Goal: Task Accomplishment & Management: Complete application form

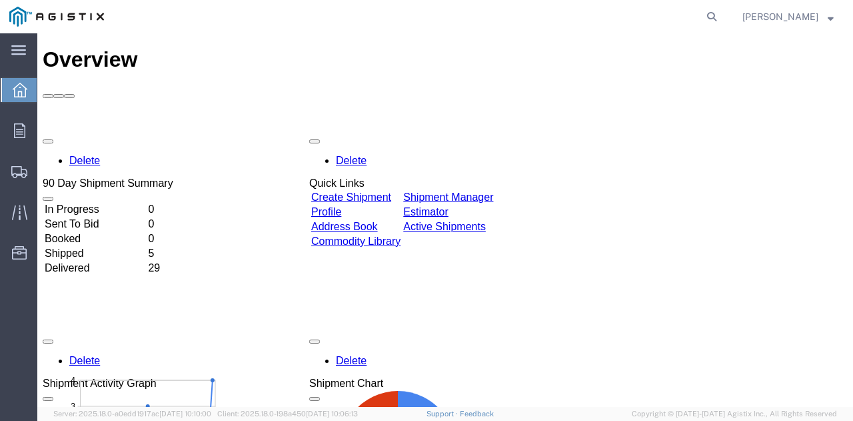
click at [349, 191] on link "Create Shipment" at bounding box center [351, 196] width 80 height 11
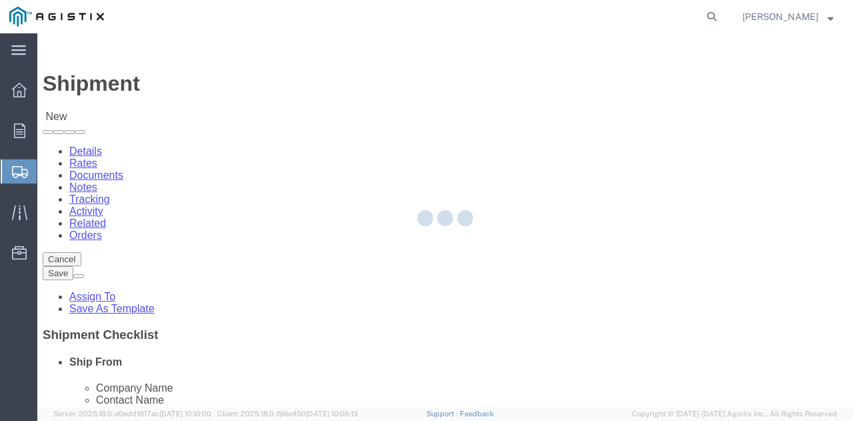
select select
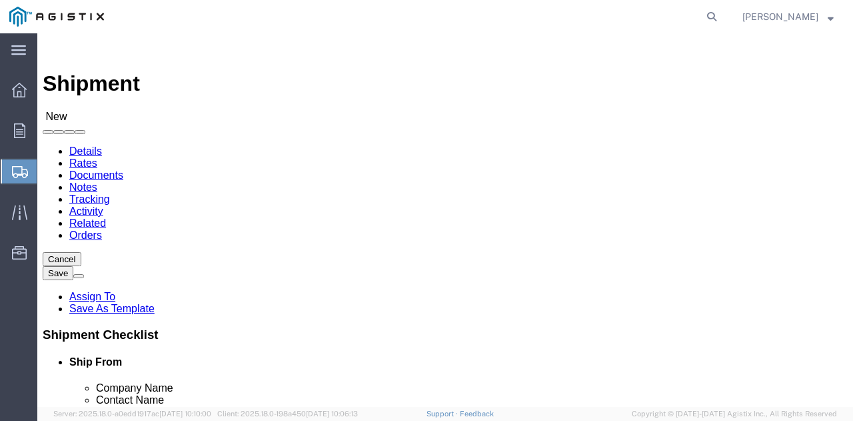
click select "Select PG&E [PERSON_NAME] USA Inc"
select select "9596"
click select "Select PG&E [PERSON_NAME] USA Inc"
select select "PURCHORD"
select select
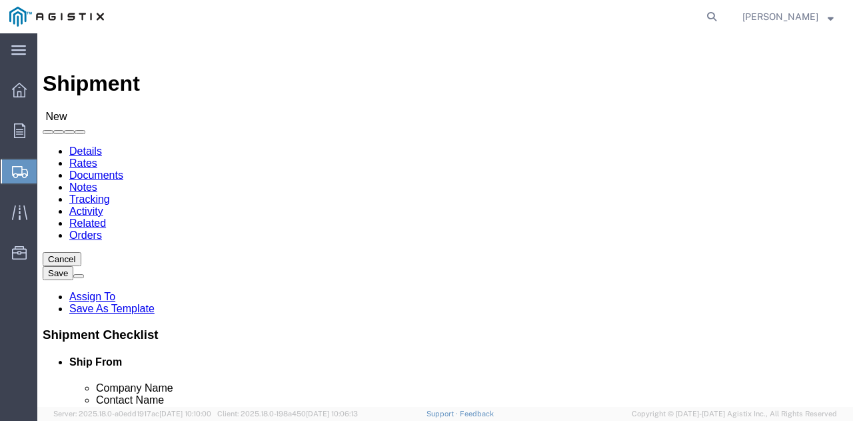
select select
click select "Select All Others [GEOGRAPHIC_DATA] [GEOGRAPHIC_DATA] [GEOGRAPHIC_DATA] [GEOGRA…"
select select "19740"
click select "Select All Others [GEOGRAPHIC_DATA] [GEOGRAPHIC_DATA] [GEOGRAPHIC_DATA] [GEOGRA…"
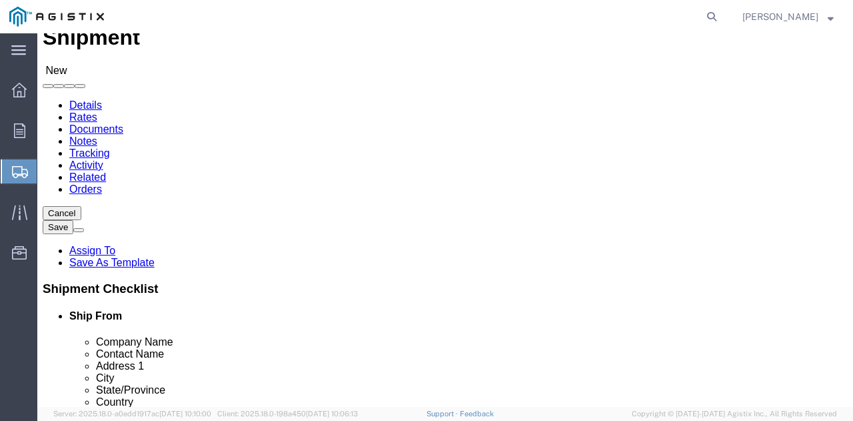
scroll to position [67, 0]
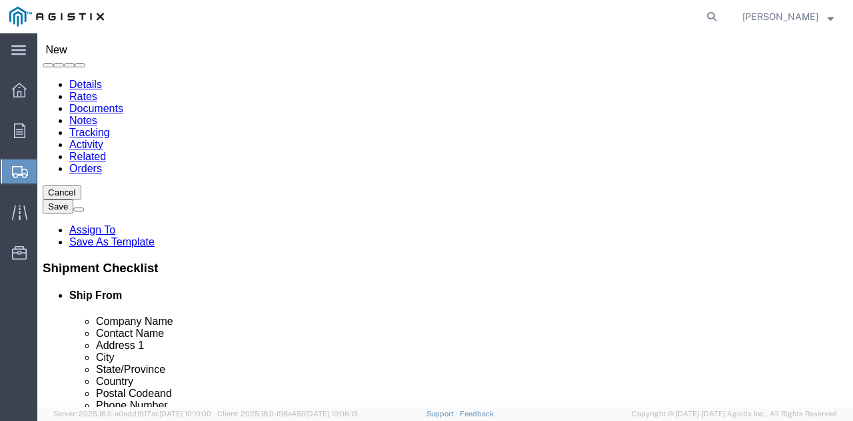
select select "MYPROFILE"
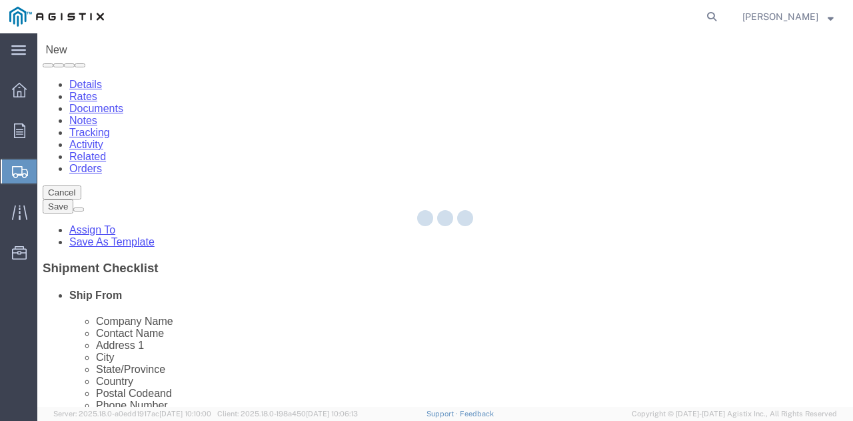
type input "[PERSON_NAME] USA Inc"
type input "[PERSON_NAME]"
type input "[STREET_ADDRESS]"
type input "Weirton"
type input "26062"
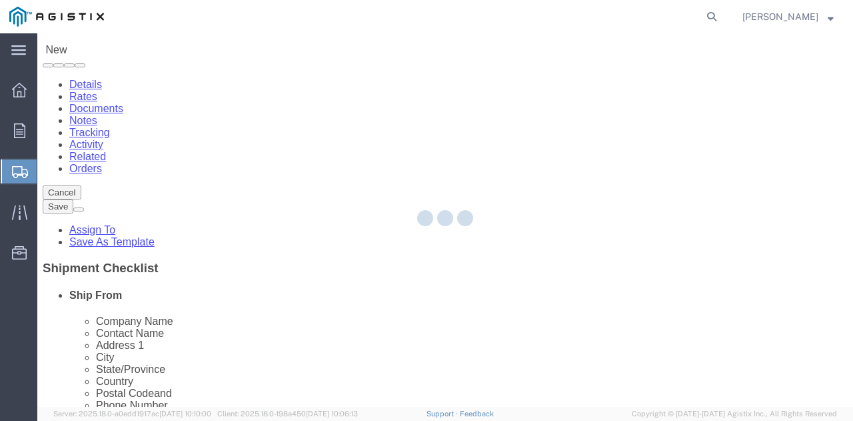
type input "[PHONE_NUMBER]"
type input "329117"
type input "[PERSON_NAME][EMAIL_ADDRESS][DOMAIN_NAME]"
checkbox input "true"
select select "WV"
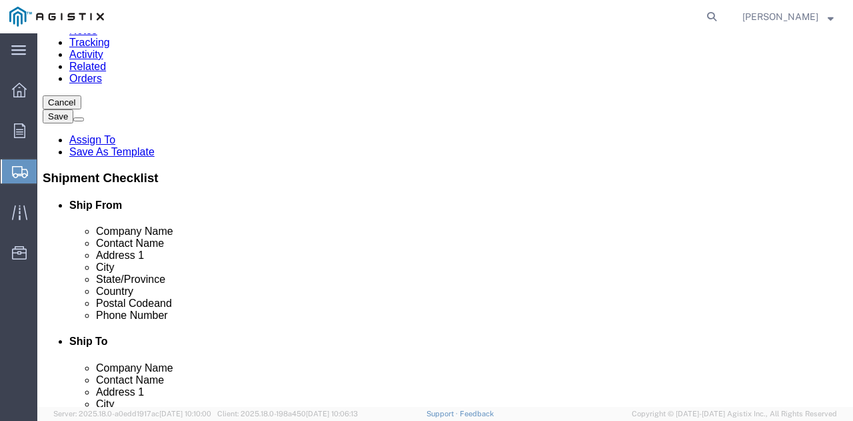
scroll to position [0, 0]
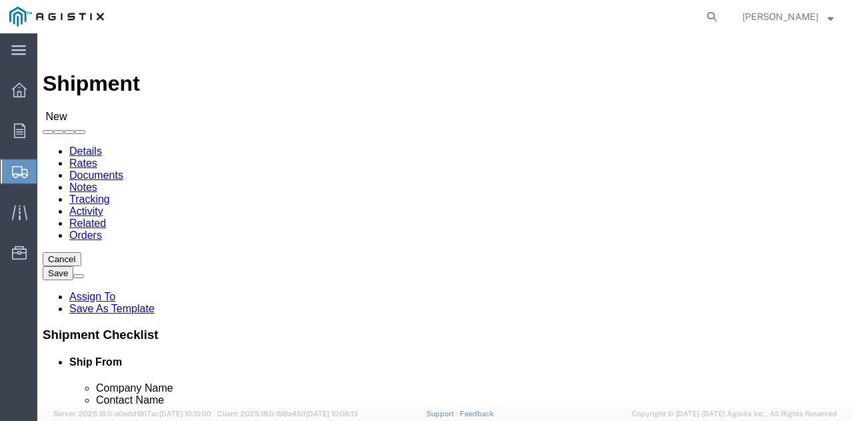
click img
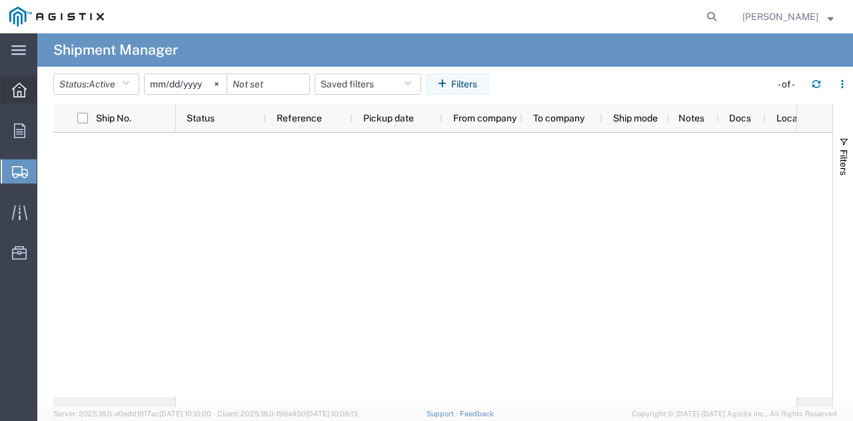
click at [17, 85] on icon at bounding box center [19, 90] width 15 height 15
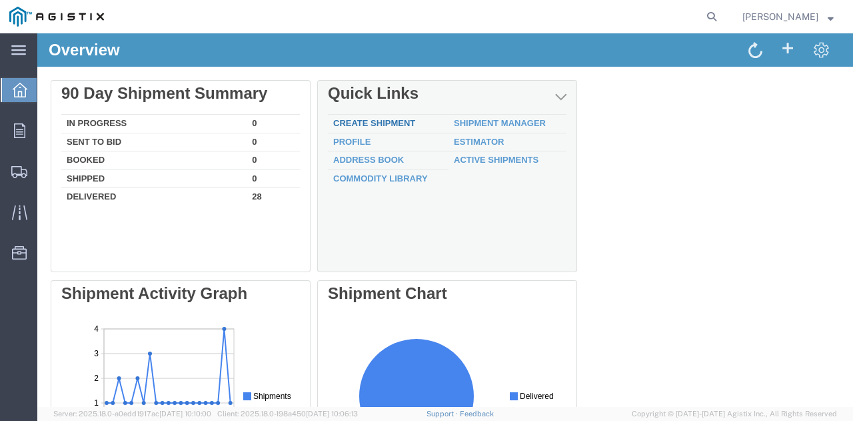
click at [387, 119] on link "Create Shipment" at bounding box center [374, 123] width 82 height 10
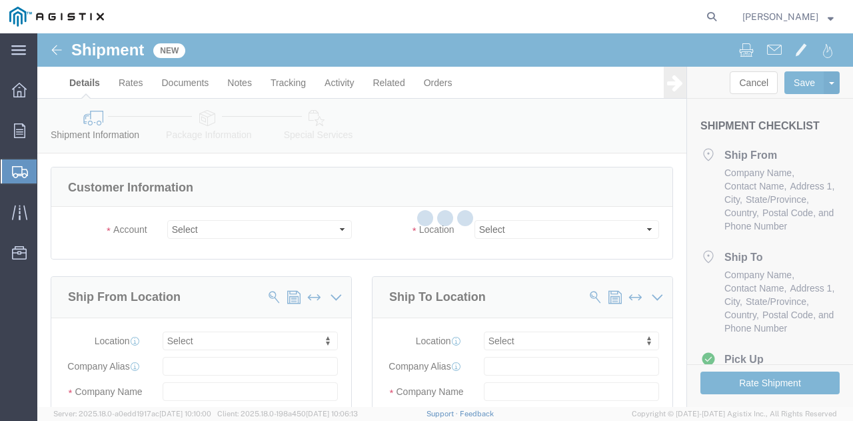
select select
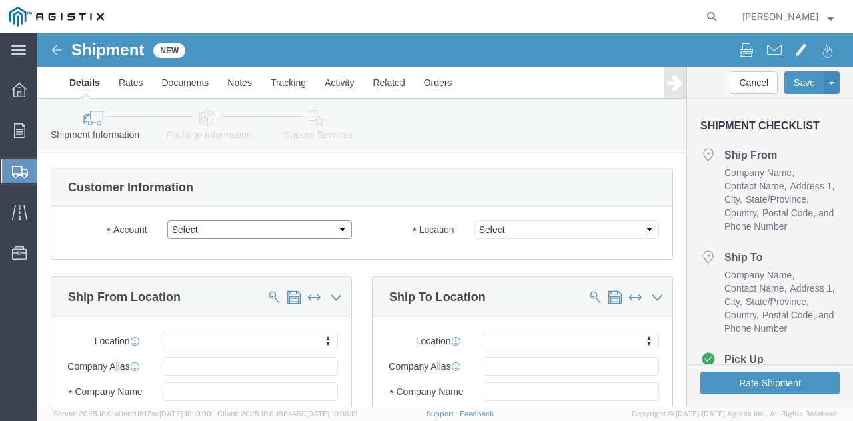
click select "Select PG&E [PERSON_NAME] USA Inc"
select select "9596"
click select "Select PG&E [PERSON_NAME] USA Inc"
select select "PURCHORD"
select select
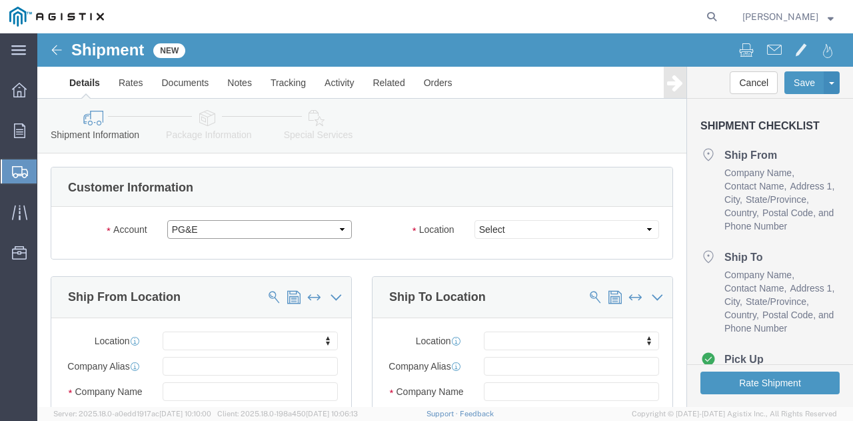
select select
click select "Select All Others [GEOGRAPHIC_DATA] [GEOGRAPHIC_DATA] [GEOGRAPHIC_DATA] [GEOGRA…"
select select "19740"
click select "Select All Others [GEOGRAPHIC_DATA] [GEOGRAPHIC_DATA] [GEOGRAPHIC_DATA] [GEOGRA…"
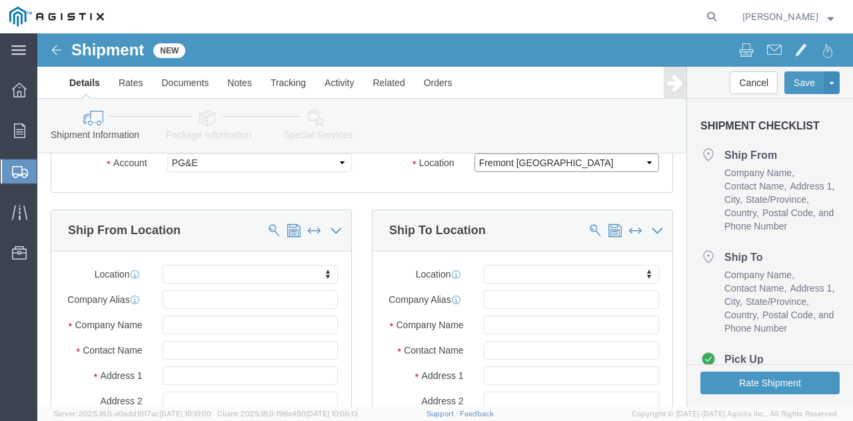
scroll to position [67, 0]
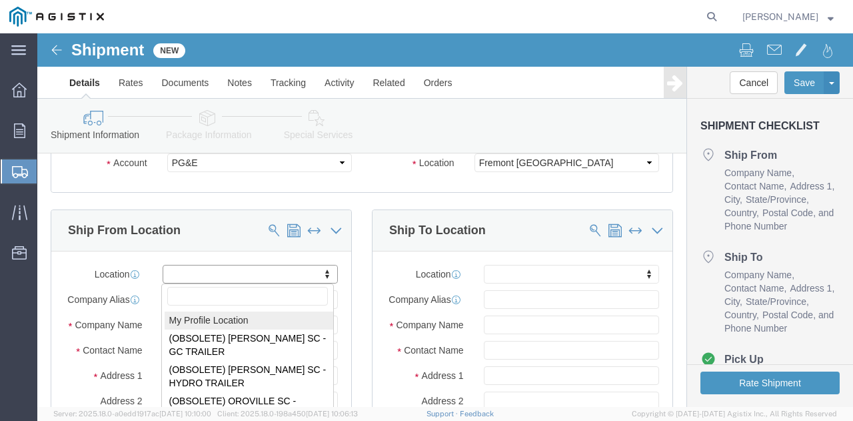
select select "MYPROFILE"
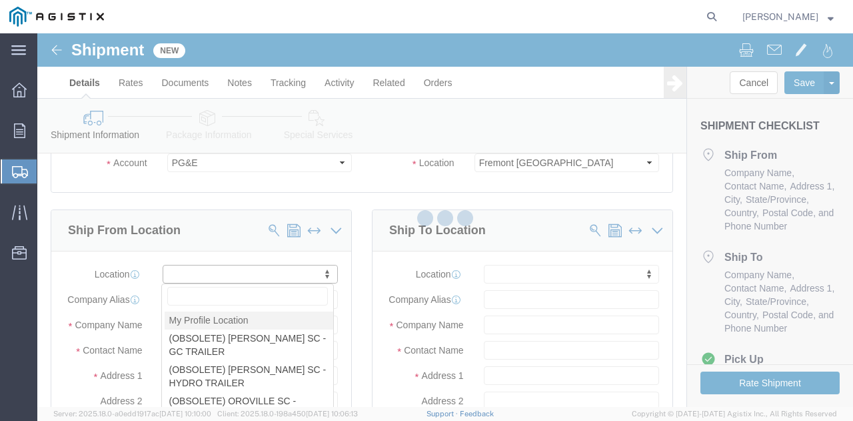
type input "[PERSON_NAME] USA Inc"
type input "[PERSON_NAME]"
type input "[STREET_ADDRESS]"
type input "Weirton"
type input "26062"
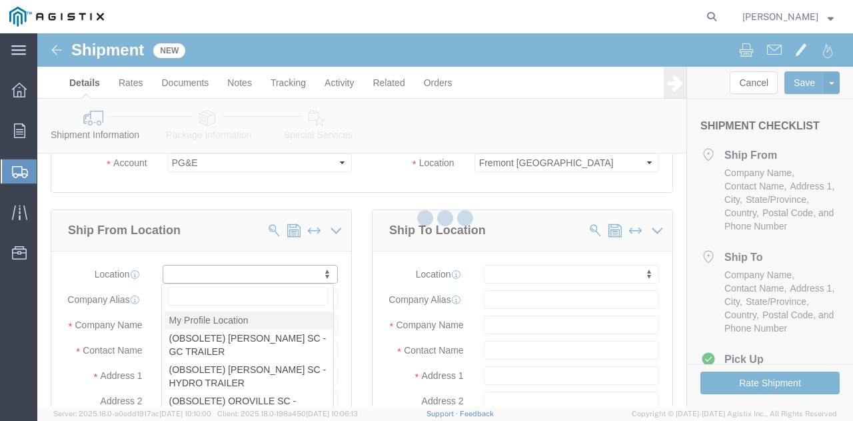
type input "[PHONE_NUMBER]"
type input "329117"
type input "[PERSON_NAME][EMAIL_ADDRESS][DOMAIN_NAME]"
checkbox input "true"
select select "WV"
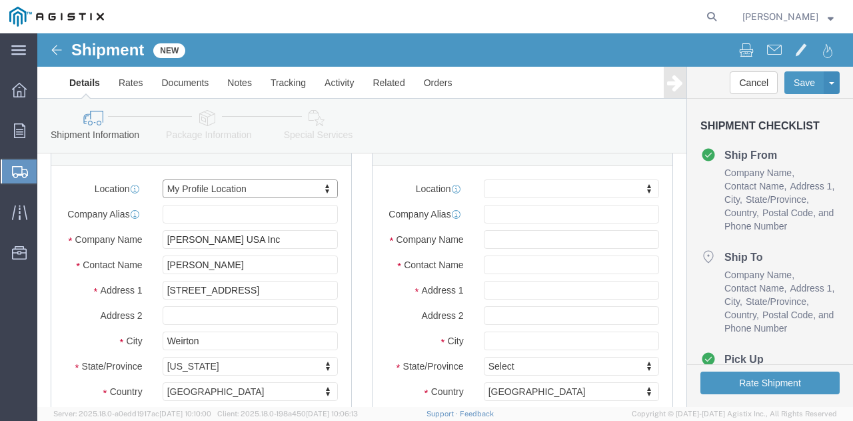
scroll to position [133, 0]
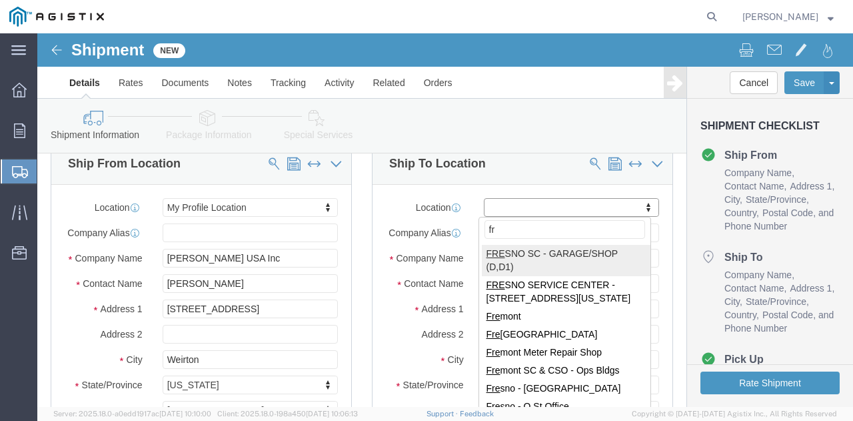
type input "f"
type input "FRE"
select select "19740"
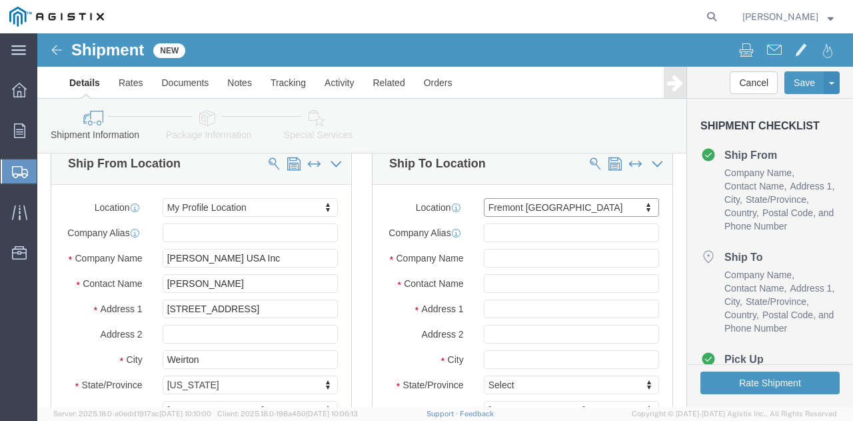
type input "PG&E"
type input "[STREET_ADDRESS][PERSON_NAME]"
type input "Fremont"
type input "94538"
select select "CA"
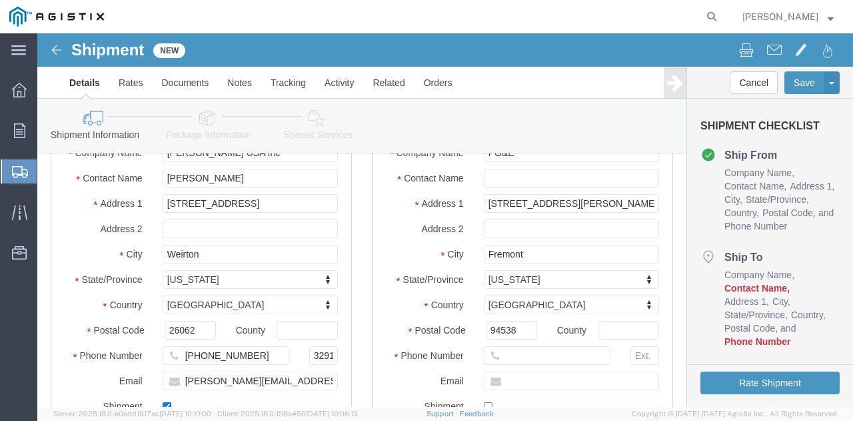
scroll to position [267, 0]
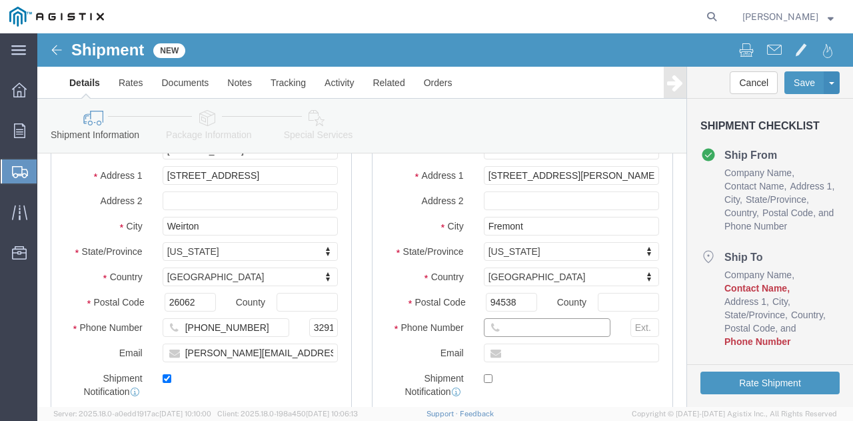
click input "text"
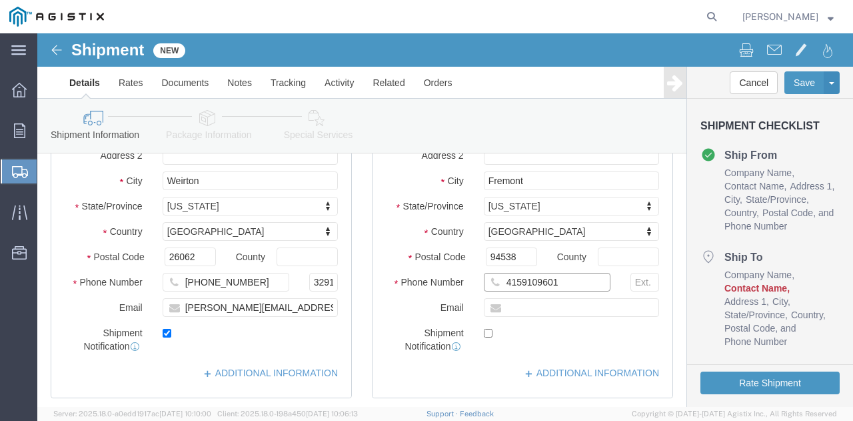
scroll to position [333, 0]
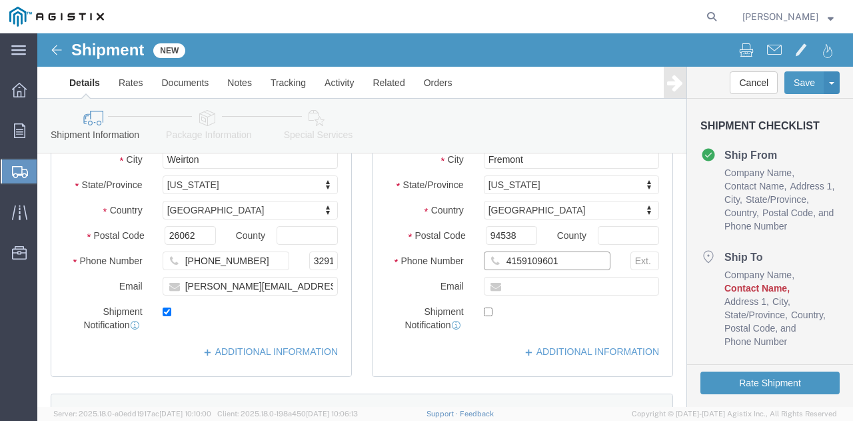
type input "4159109601"
click input "text"
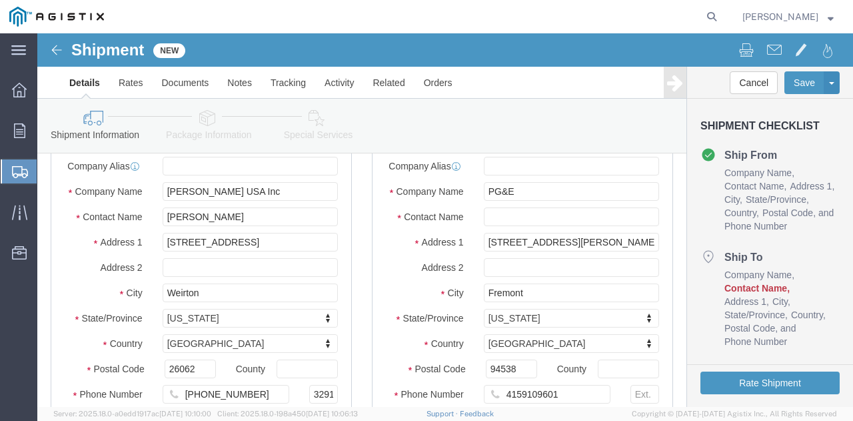
scroll to position [133, 0]
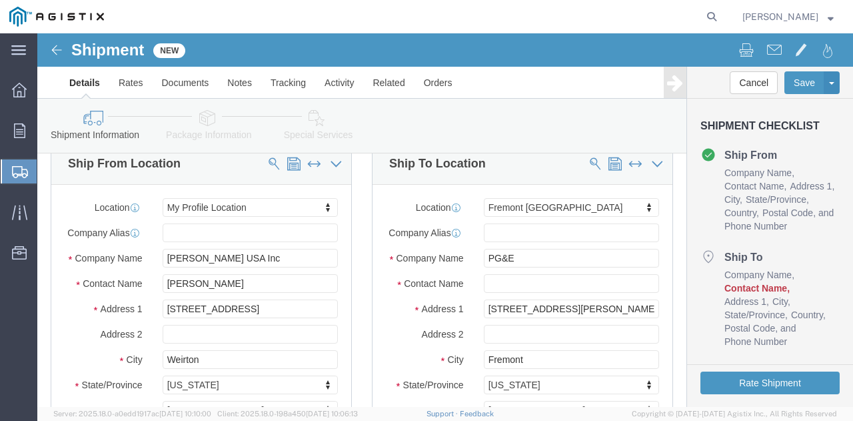
type input "[EMAIL_ADDRESS][DOMAIN_NAME]"
checkbox input "true"
click input "text"
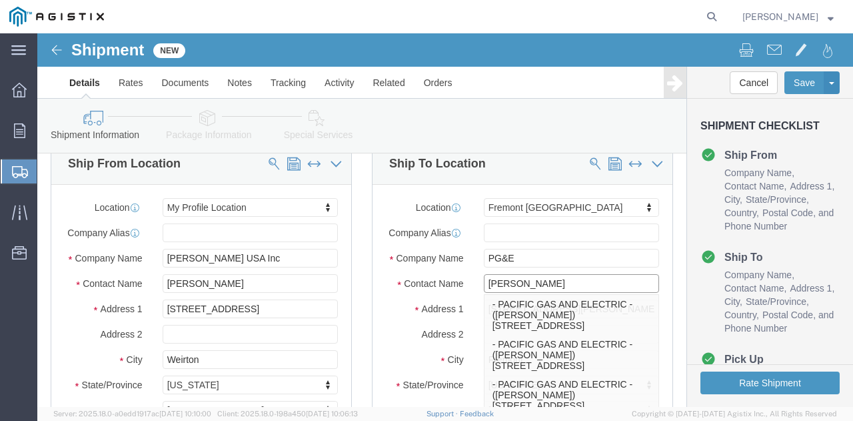
type input "[PERSON_NAME]"
click input "PG&E"
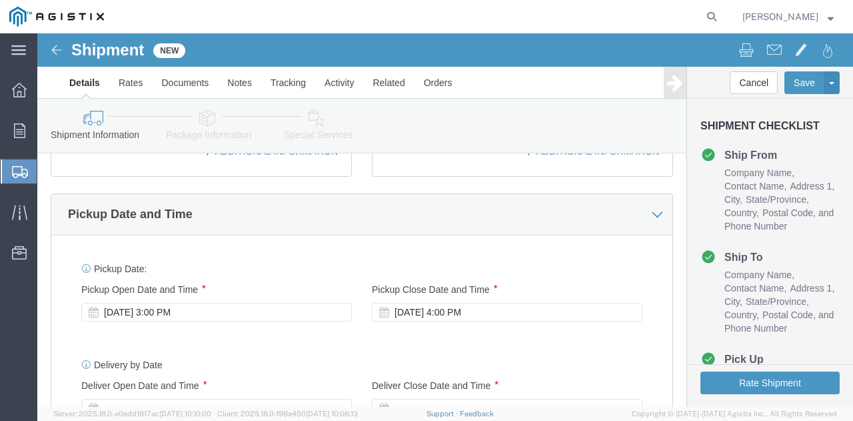
scroll to position [600, 0]
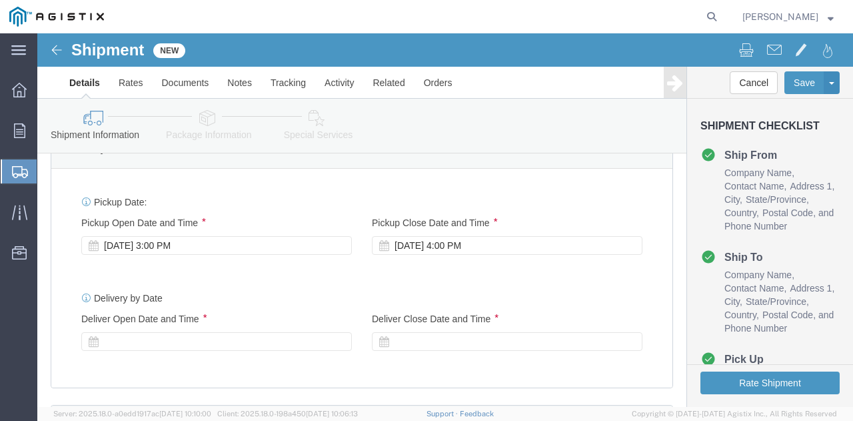
click div "[DATE] 3:00 PM"
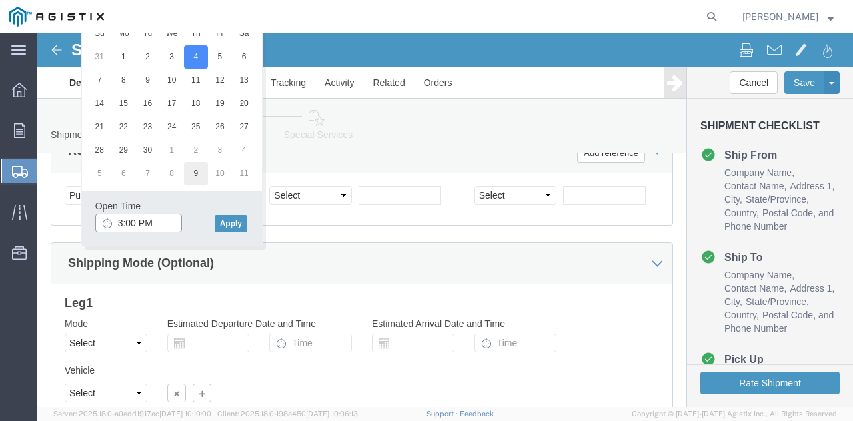
scroll to position [808, 0]
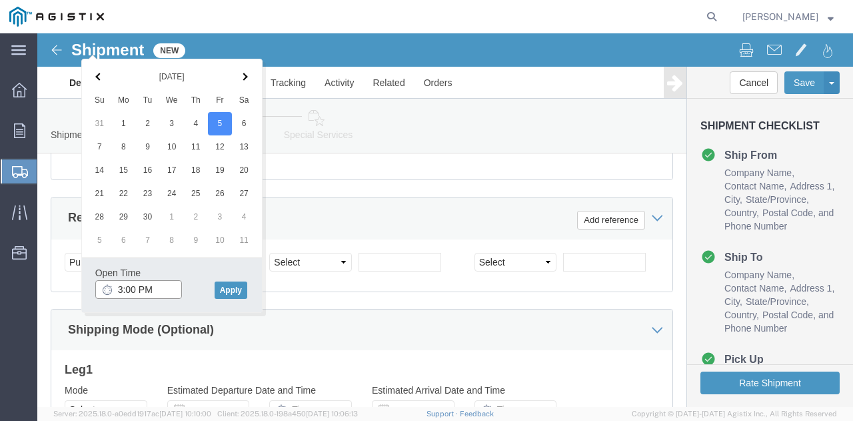
click input "3:00 PM"
click input "8:00 PM"
type input "8:00 AM"
click button "Apply"
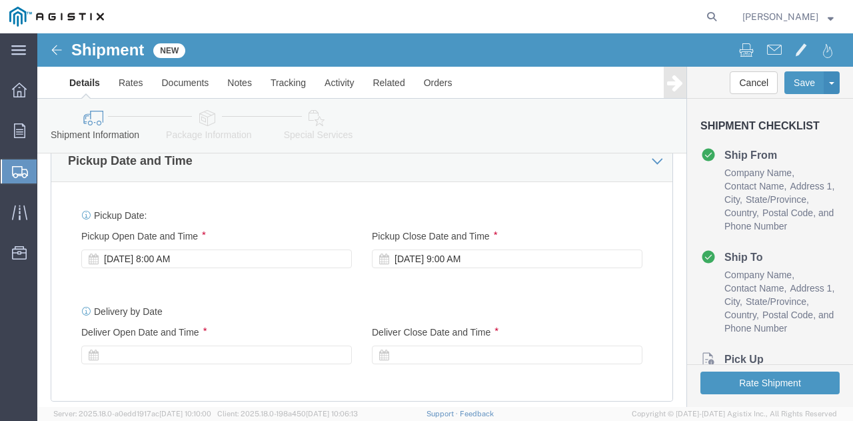
scroll to position [608, 0]
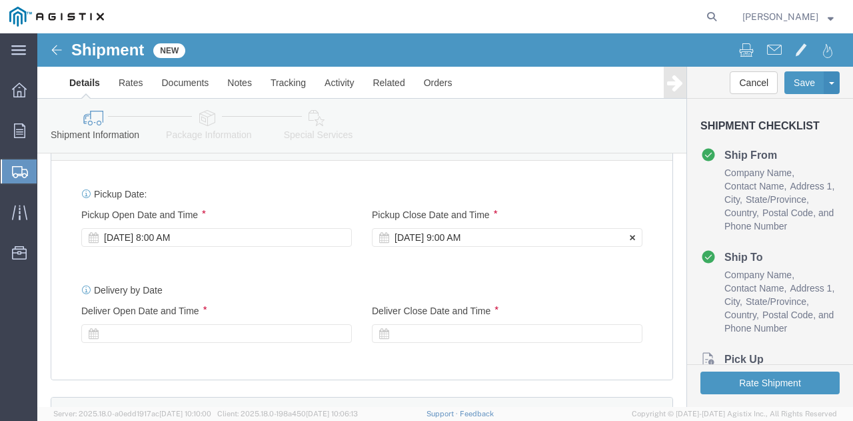
click div "[DATE] 9:00 AM"
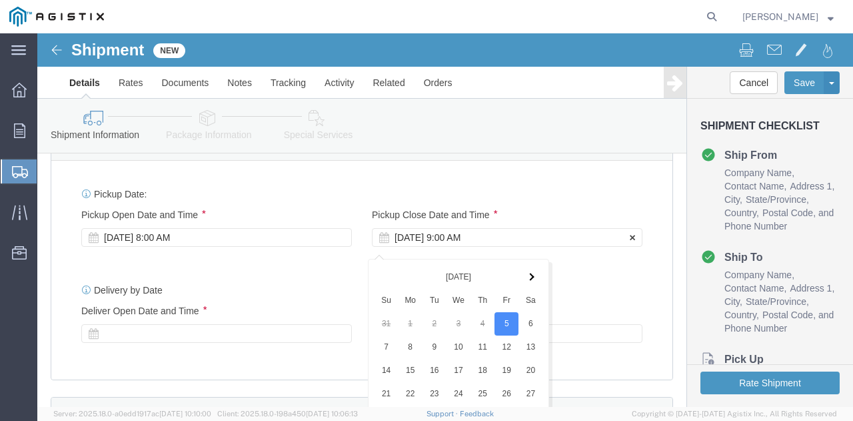
scroll to position [875, 0]
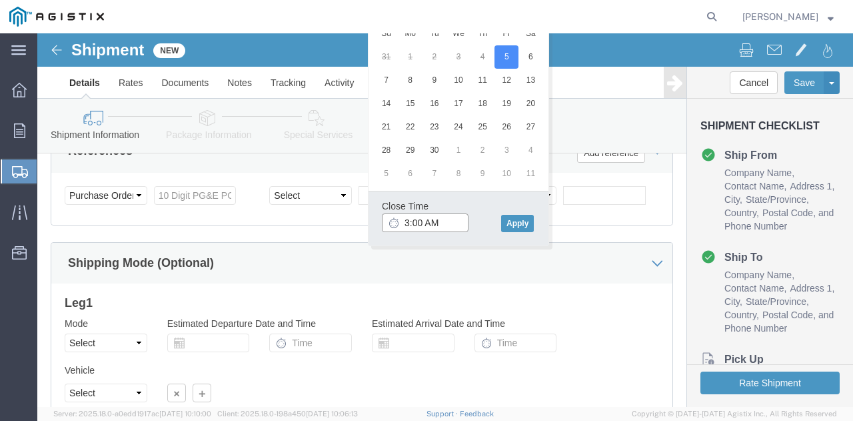
click input "3:00 AM"
type input "3:00 PM"
drag, startPoint x: 473, startPoint y: 187, endPoint x: 441, endPoint y: 189, distance: 32.1
click button "Apply"
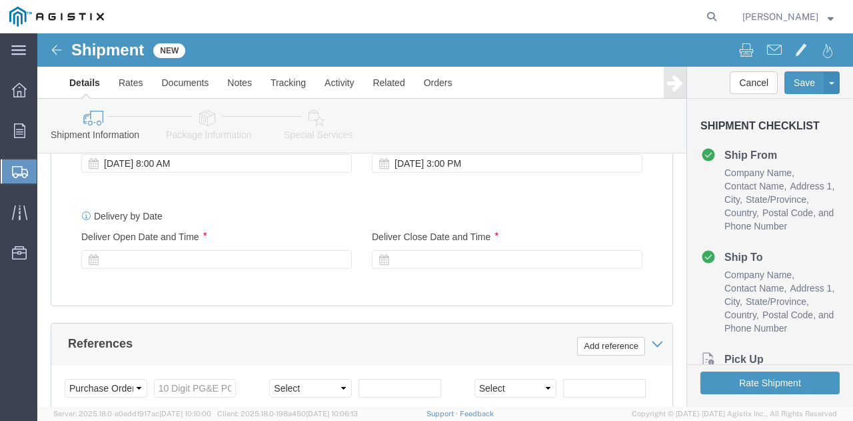
scroll to position [661, 0]
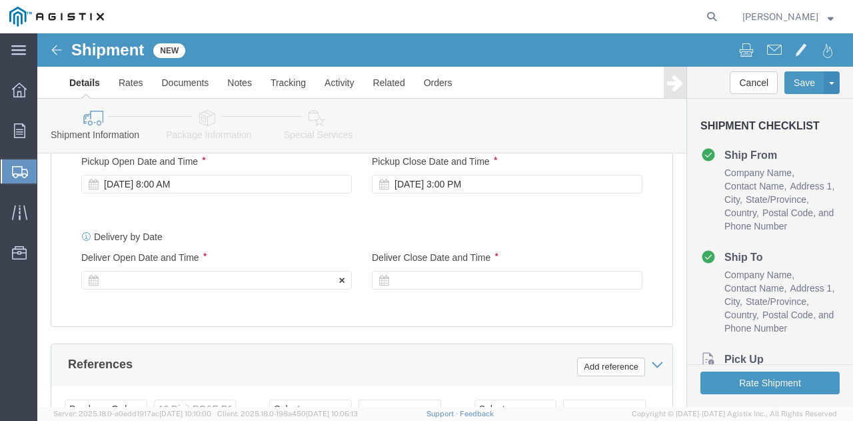
click div
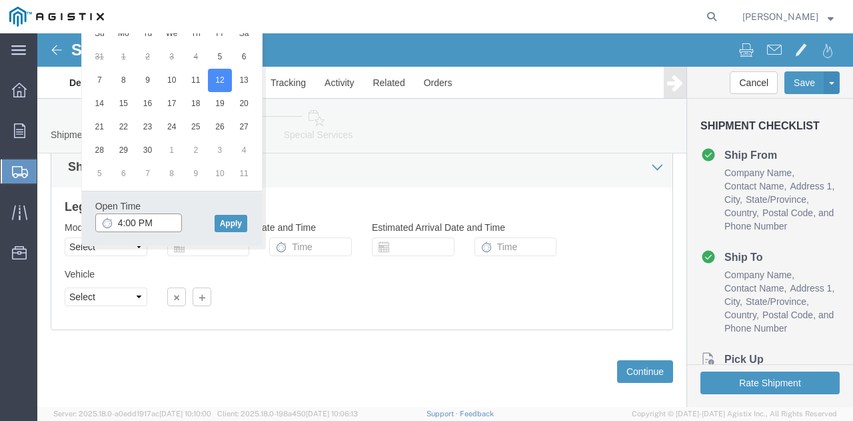
click input "4:00 PM"
click input "8:00 PM"
type input "8:00 AM"
click button "Apply"
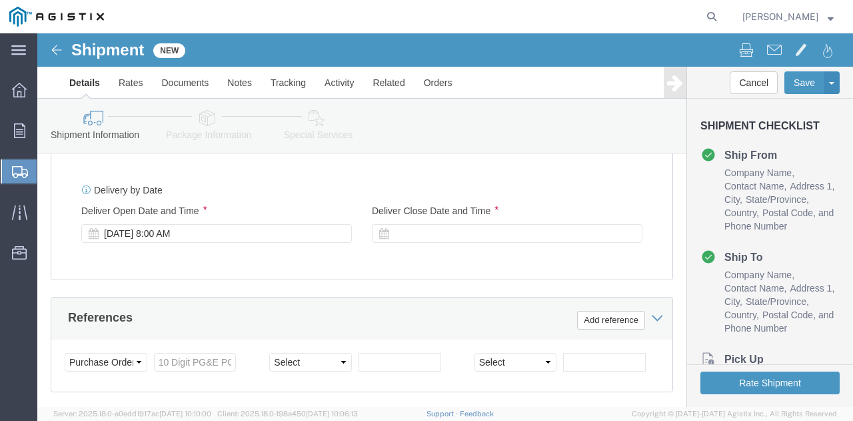
scroll to position [704, 0]
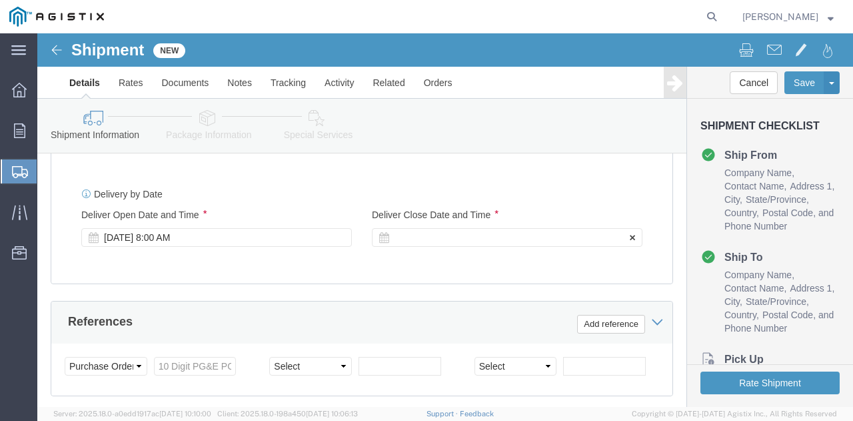
click icon
click div
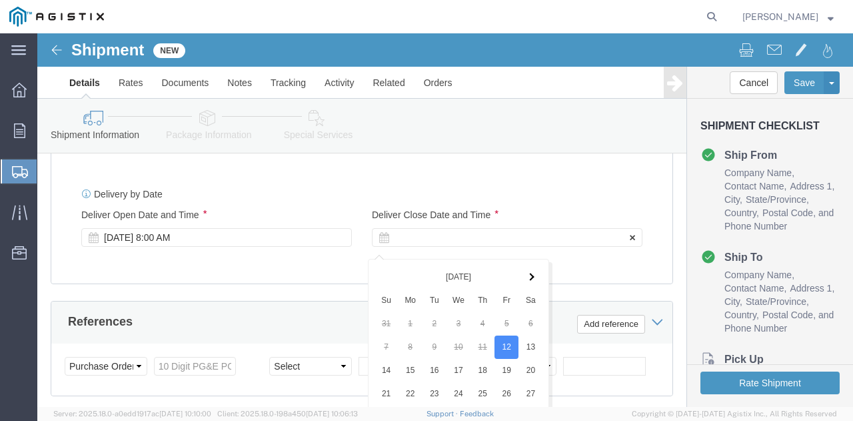
scroll to position [971, 0]
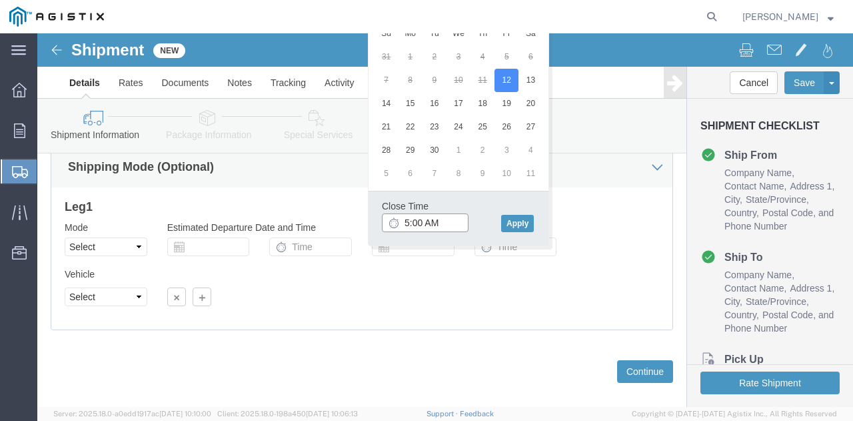
click input "5:00 AM"
type input "5:00 PM"
click button "Apply"
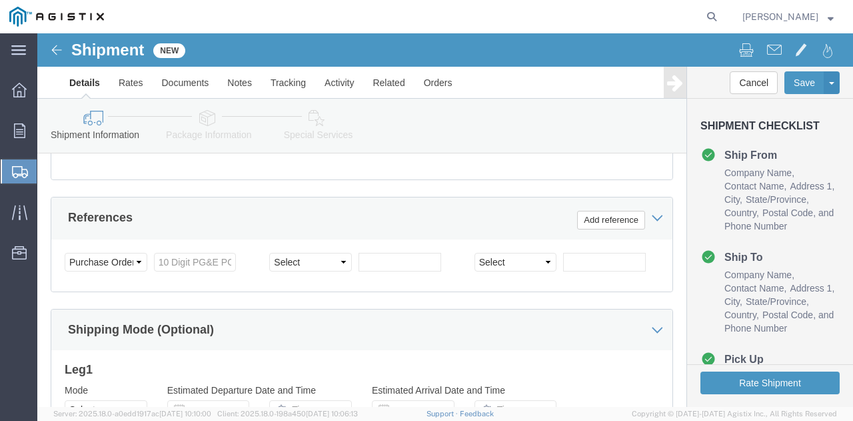
scroll to position [837, 0]
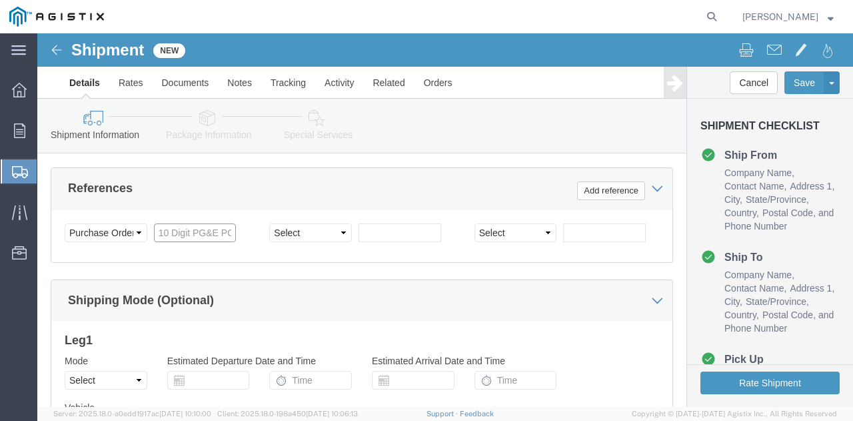
click input "text"
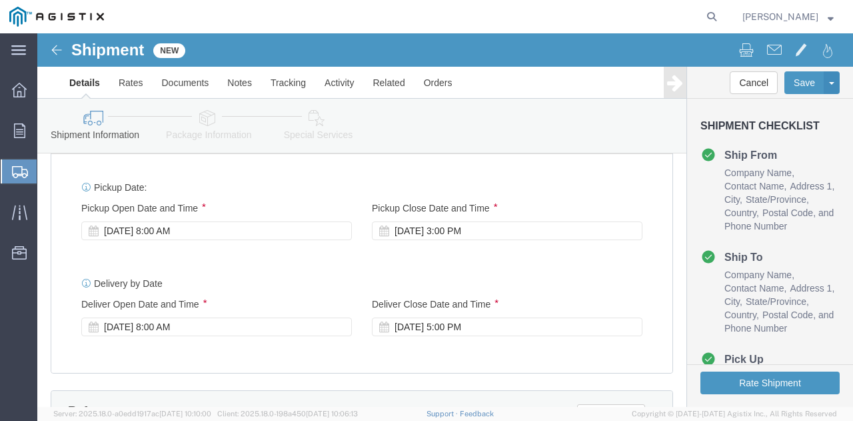
scroll to position [595, 0]
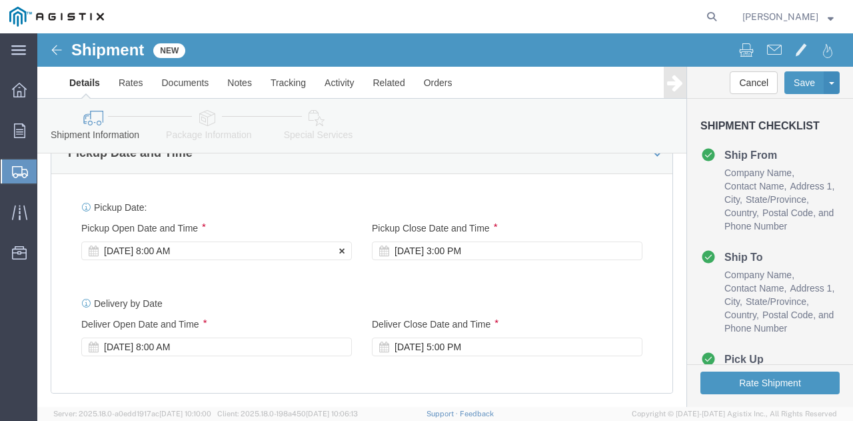
type input "3501413498"
click div "[DATE] 8:00 AM"
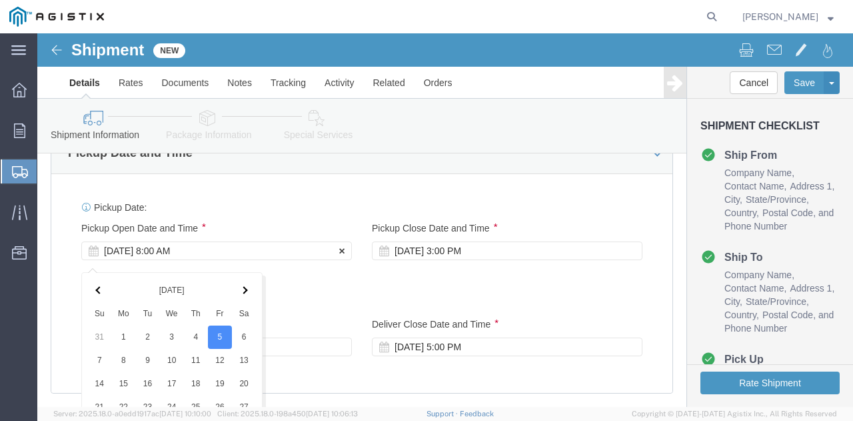
scroll to position [875, 0]
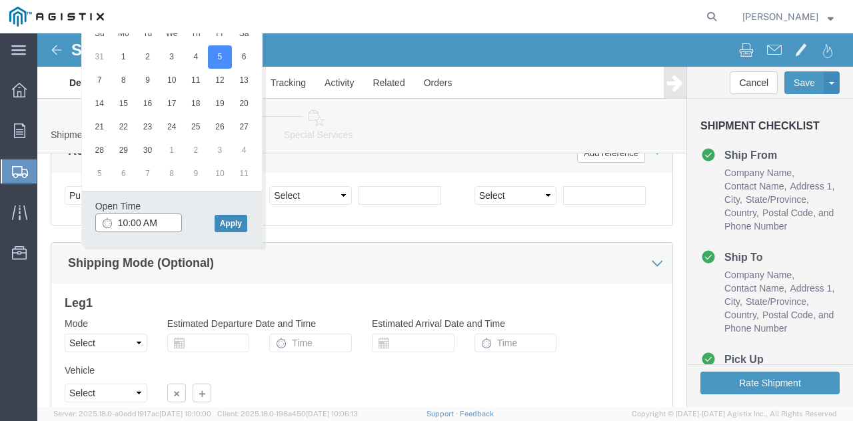
type input "10:00 AM"
click button "Apply"
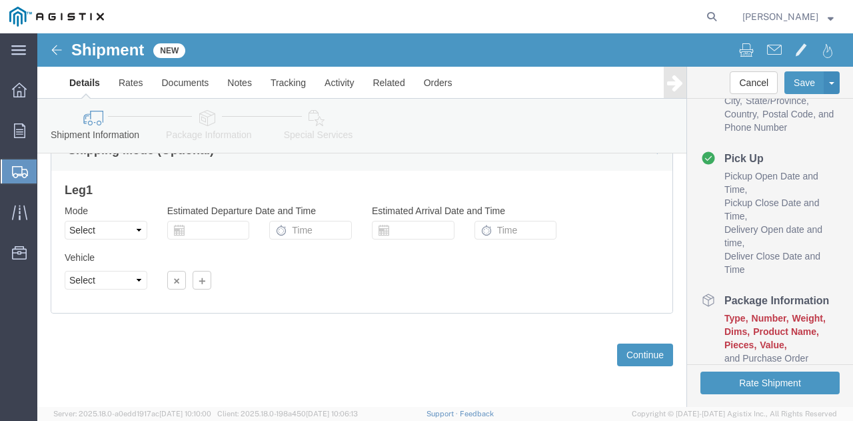
scroll to position [268, 0]
click button "Continue"
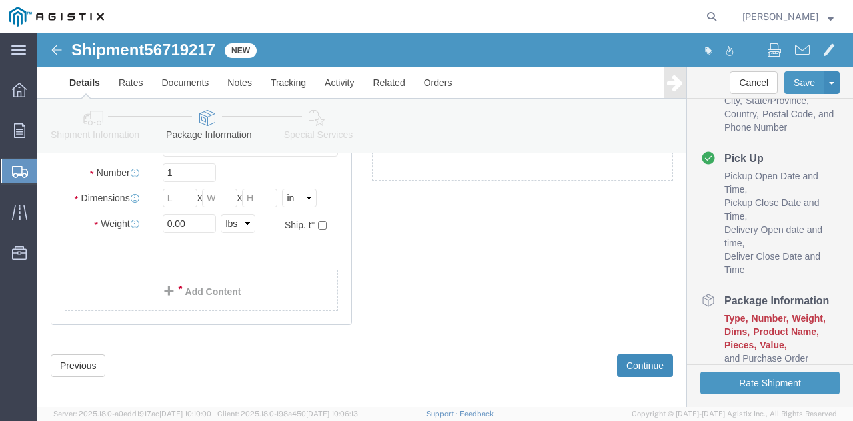
scroll to position [7, 0]
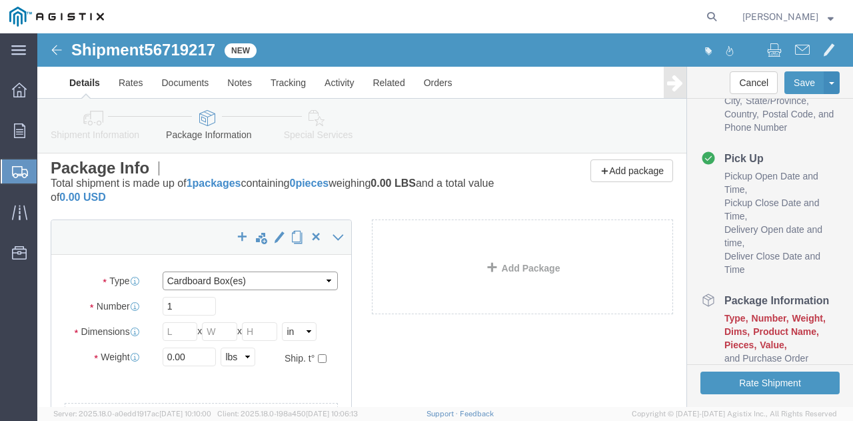
click select "Select Bulk Bundle(s) Cardboard Box(es) Carton(s) Crate(s) Drum(s) (Fiberboard)…"
select select "PSNS"
click select "Select Bulk Bundle(s) Cardboard Box(es) Carton(s) Crate(s) Drum(s) (Fiberboard)…"
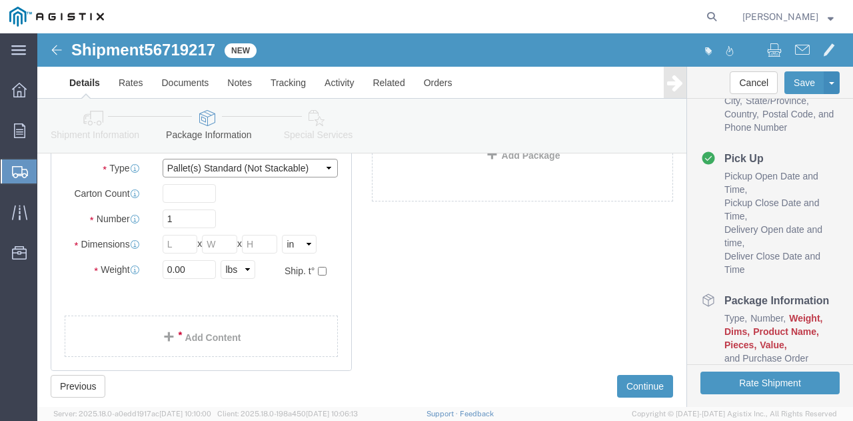
scroll to position [141, 0]
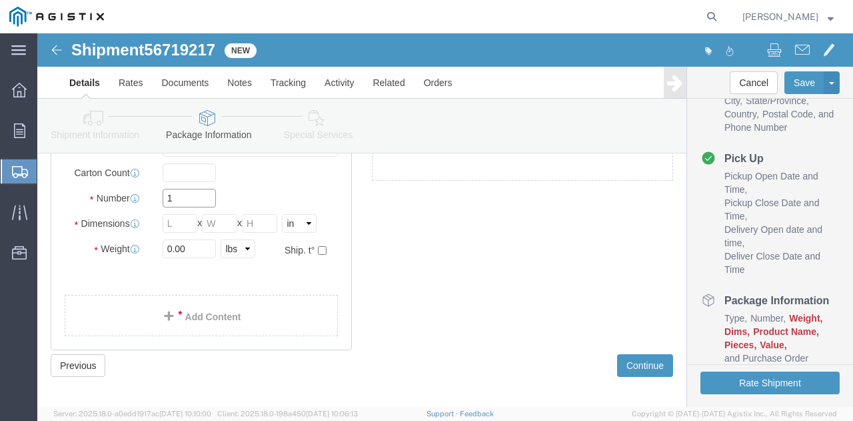
click input "1"
type input "7"
click input "text"
type input "30"
type input "44"
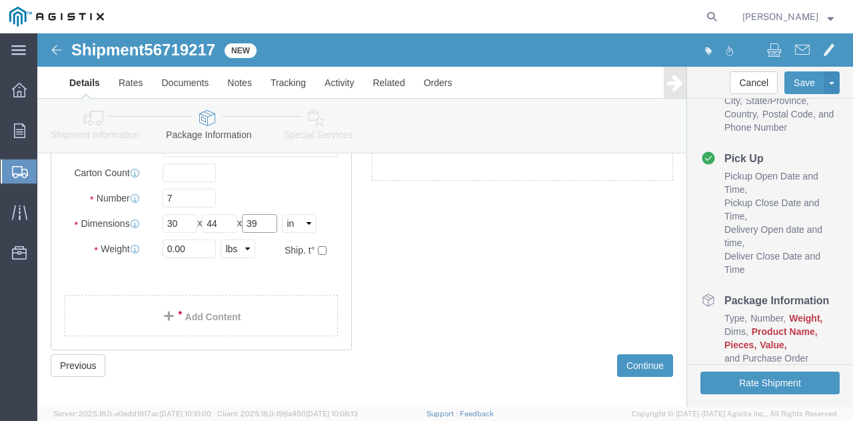
type input "39"
click input "0.00"
type input "0"
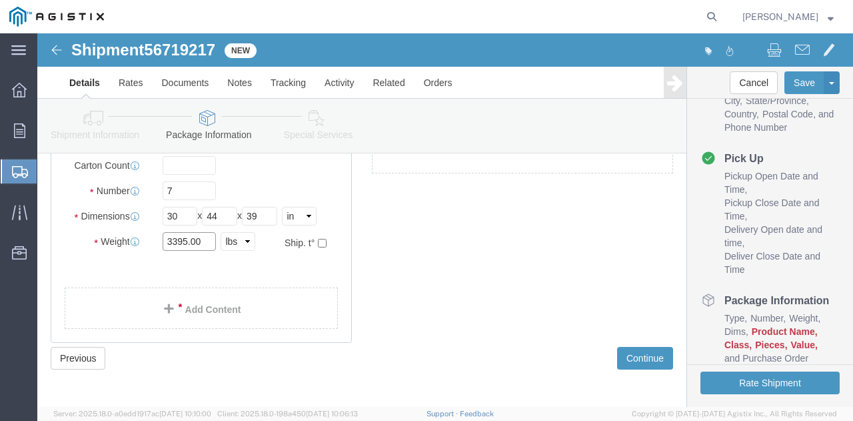
scroll to position [151, 0]
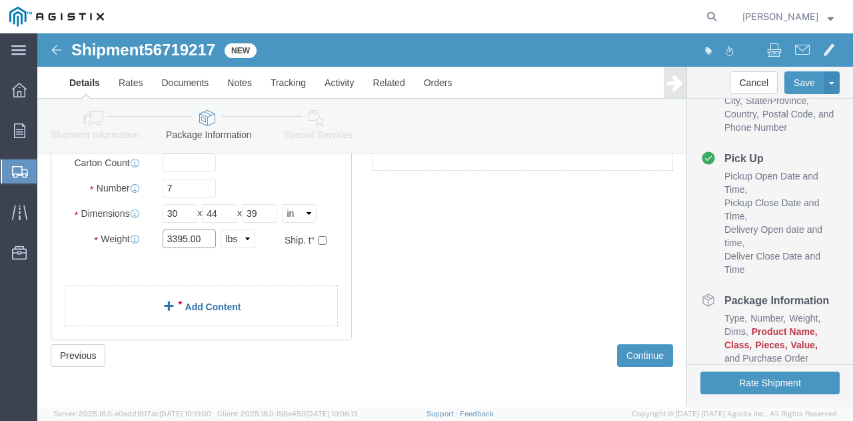
type input "3395.00"
click link "Add Content"
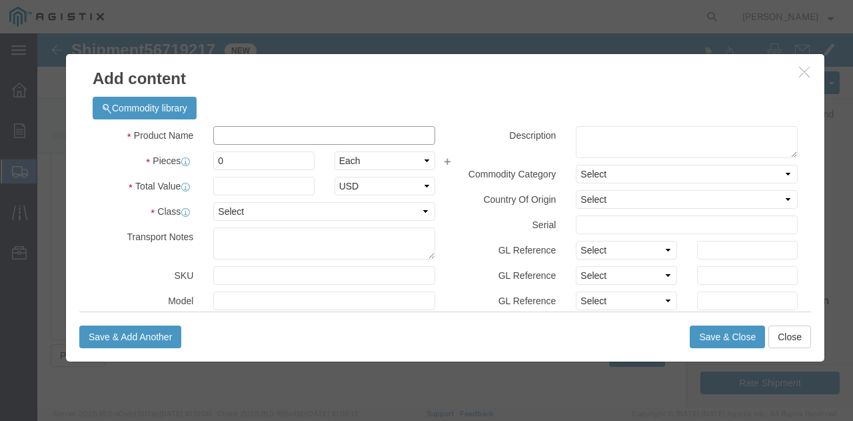
click input "text"
type input "GAS REGULATORS"
click input "0"
type input "1008"
click input "text"
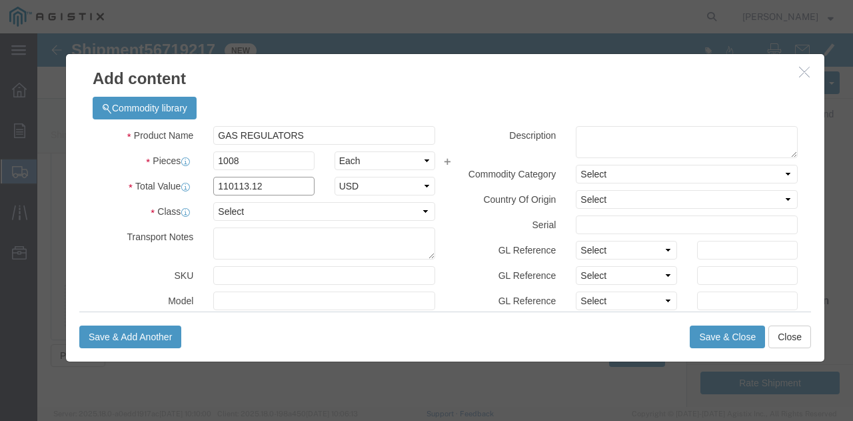
type input "110113.12"
click select "Select 50 55 60 65 70 85 92.5 100 125 175 250 300 400"
select select "70"
click select "Select 50 55 60 65 70 85 92.5 100 125 175 250 300 400"
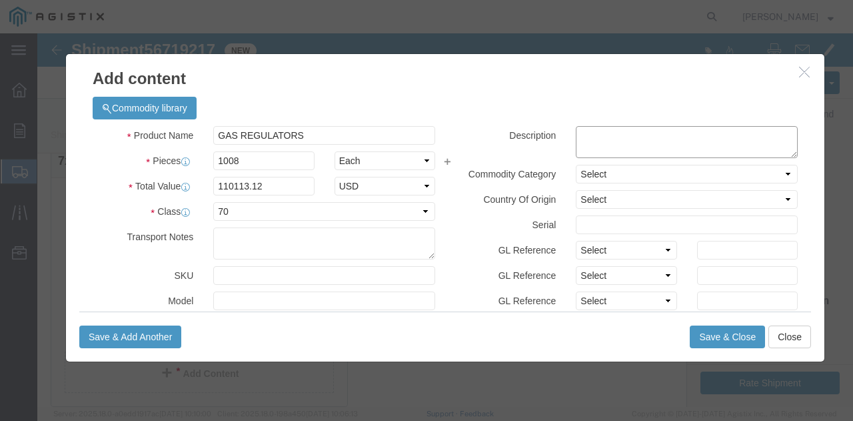
click textarea
type textarea "GAS REGULATORS"
click select "Select"
click div "Commodity library"
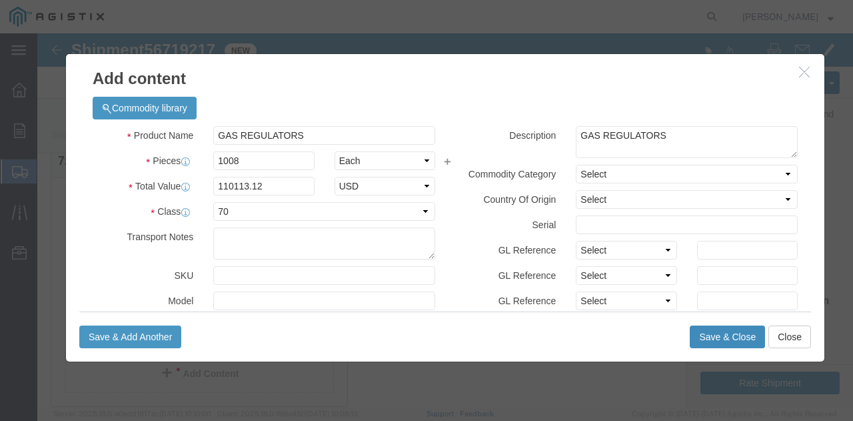
click button "Save & Close"
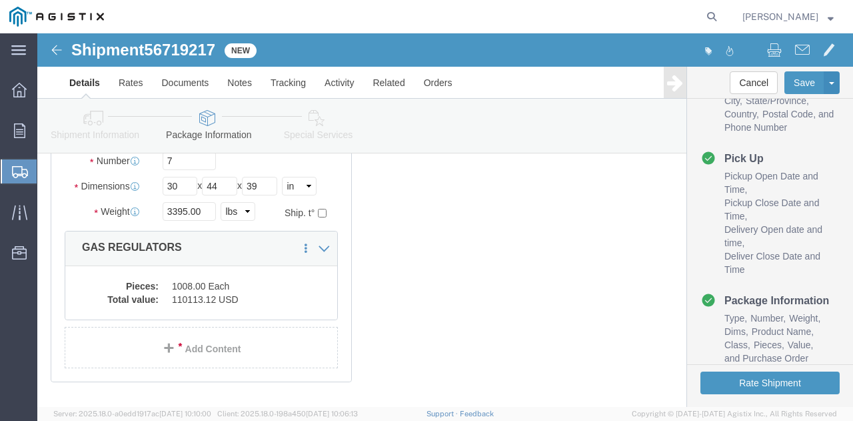
scroll to position [245, 0]
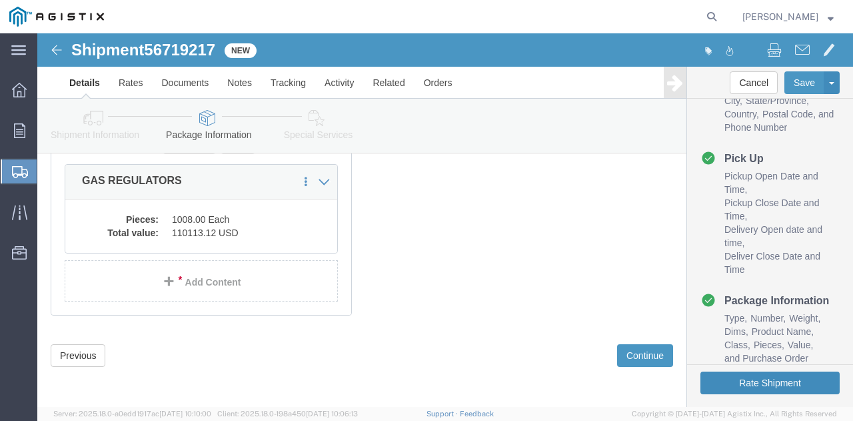
click button "Rate Shipment"
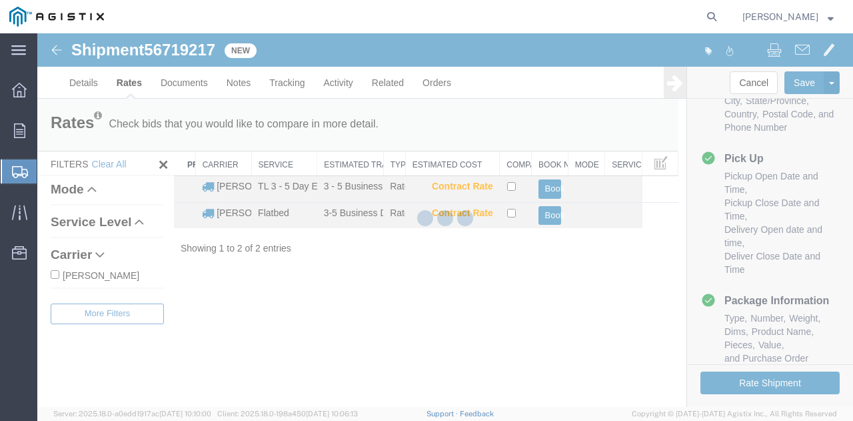
scroll to position [0, 0]
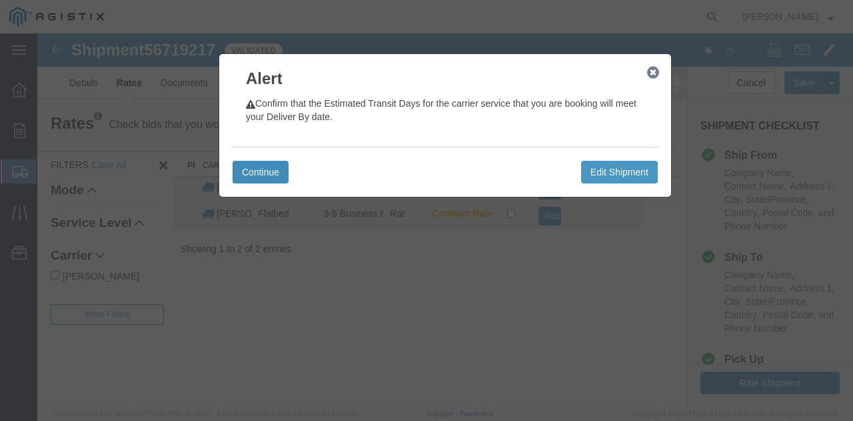
click at [271, 171] on button "Continue" at bounding box center [261, 172] width 56 height 23
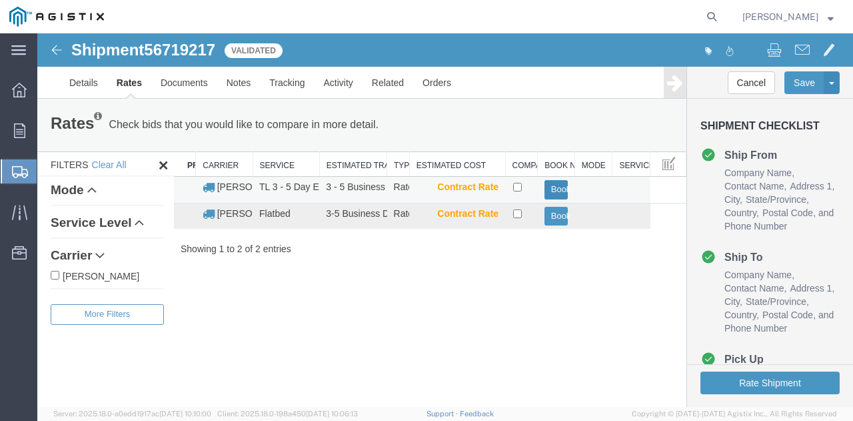
click at [556, 189] on button "Book" at bounding box center [557, 189] width 24 height 19
